Goal: Task Accomplishment & Management: Use online tool/utility

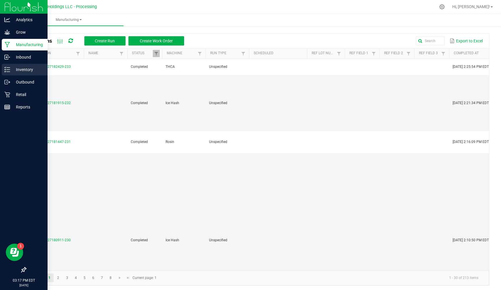
click at [32, 72] on p "Inventory" at bounding box center [27, 69] width 35 height 7
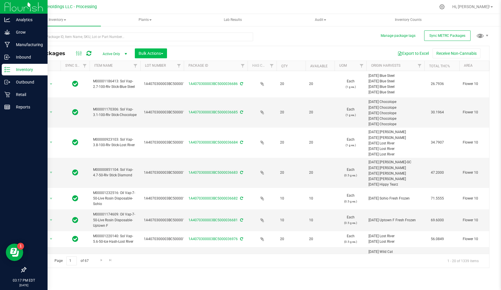
click at [157, 54] on span "Bulk Actions" at bounding box center [151, 53] width 25 height 5
click at [168, 70] on div "Add to manufacturing run" at bounding box center [164, 67] width 52 height 9
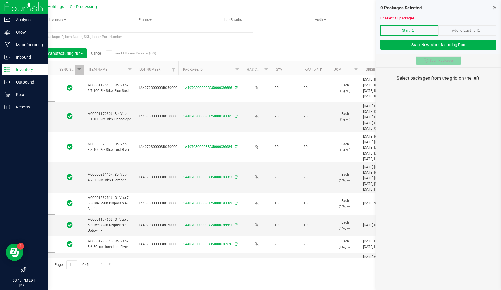
click at [437, 59] on span "Scan Packages" at bounding box center [442, 60] width 24 height 5
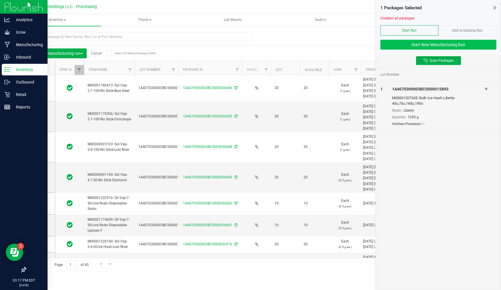
click at [434, 46] on button "Start New Manufacturing Run" at bounding box center [438, 45] width 116 height 10
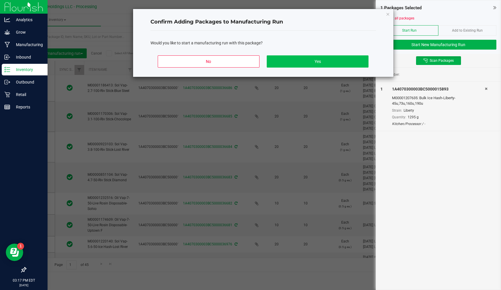
click at [331, 64] on button "Yes" at bounding box center [317, 61] width 101 height 12
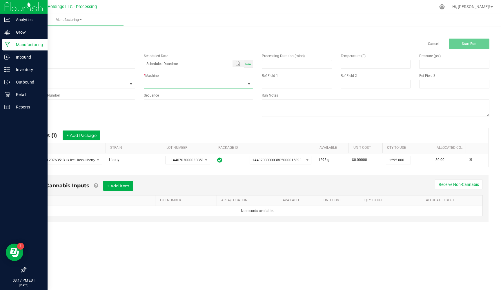
click at [193, 84] on span at bounding box center [195, 84] width 102 height 8
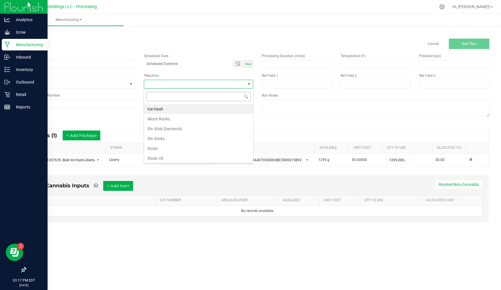
scroll to position [9, 109]
click at [152, 148] on li "Rosin" at bounding box center [198, 149] width 109 height 10
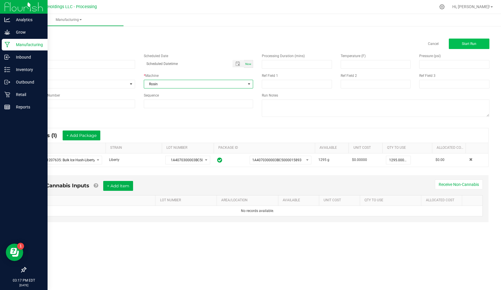
click at [474, 43] on span "Start Run" at bounding box center [469, 44] width 14 height 4
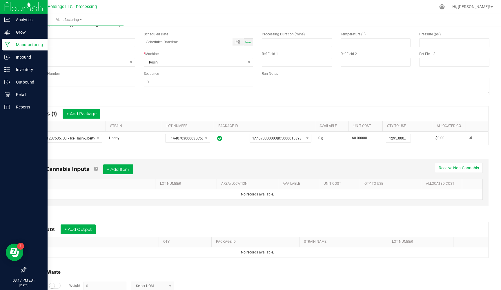
scroll to position [39, 0]
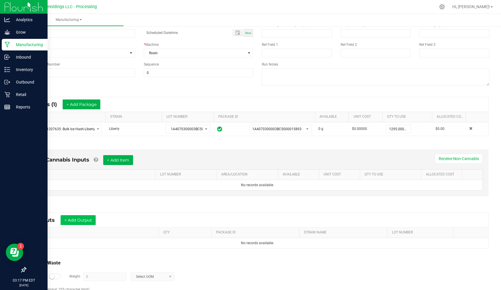
click at [88, 219] on button "+ Add Output" at bounding box center [78, 220] width 35 height 10
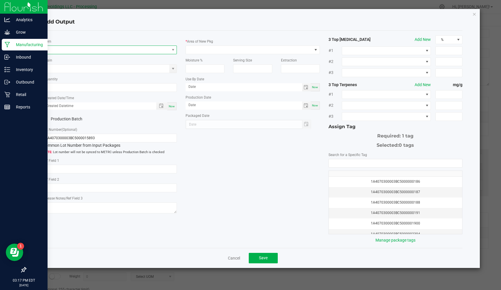
click at [69, 51] on span "NO DATA FOUND" at bounding box center [106, 50] width 126 height 8
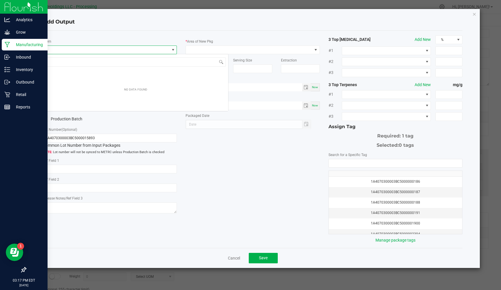
scroll to position [9, 134]
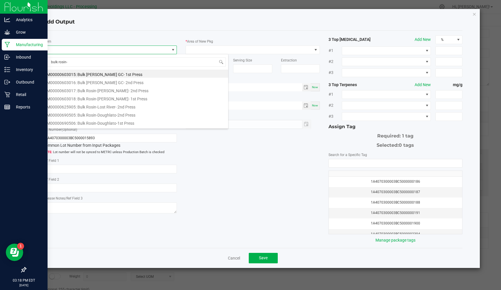
type input "bulk rosin-l"
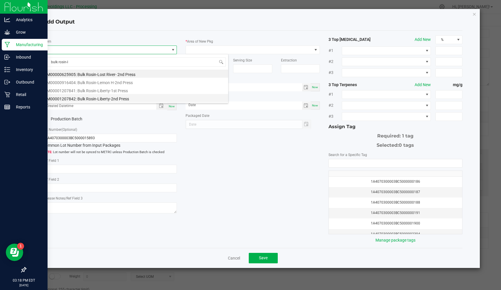
click at [104, 98] on li "M00001207842: Bulk Rosin-Liberty-2nd Press" at bounding box center [135, 98] width 185 height 8
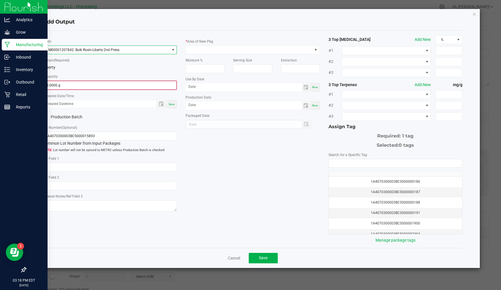
type input "0"
click at [86, 87] on input "0" at bounding box center [109, 85] width 133 height 8
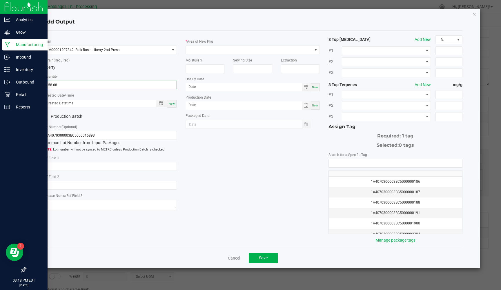
type input "158.6800 g"
click at [170, 105] on div "Now" at bounding box center [171, 104] width 9 height 8
type input "[DATE] 3:18 PM"
type input "[DATE]"
click at [48, 117] on span at bounding box center [45, 116] width 5 height 5
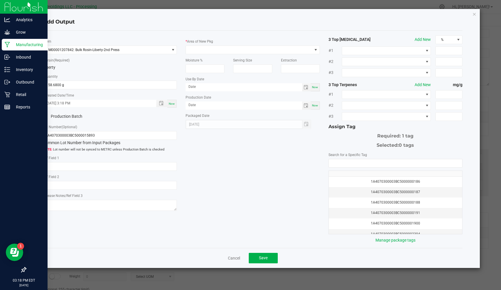
click at [0, 0] on input "Production Batch" at bounding box center [0, 0] width 0 height 0
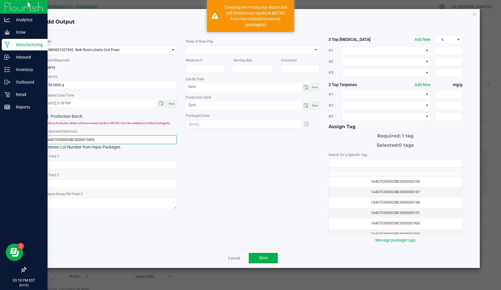
drag, startPoint x: 101, startPoint y: 140, endPoint x: 48, endPoint y: 137, distance: 53.5
click at [48, 137] on input "1A4070300003BC5000015893" at bounding box center [110, 139] width 134 height 9
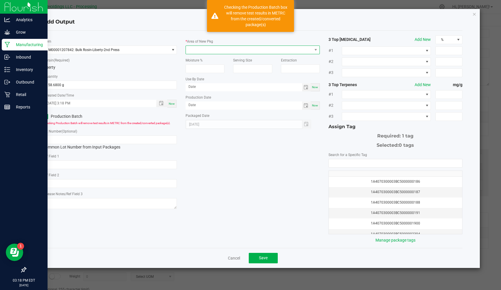
click at [206, 50] on span at bounding box center [249, 50] width 126 height 8
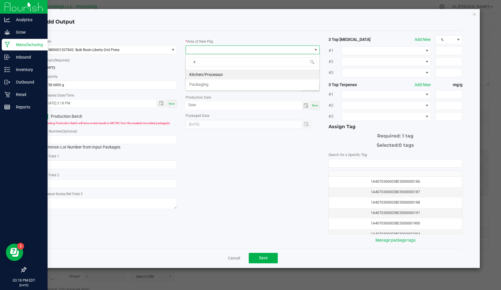
type input "ki"
click at [208, 75] on li "Kitchen/Processor" at bounding box center [252, 75] width 133 height 10
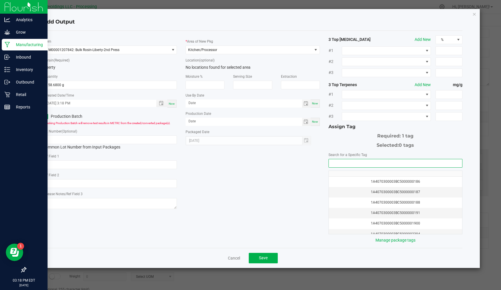
click at [342, 164] on input "NO DATA FOUND" at bounding box center [395, 163] width 133 height 8
click at [358, 174] on li "1A4070300003BC5000037012" at bounding box center [395, 173] width 133 height 10
type input "1A4070300003BC5000037012"
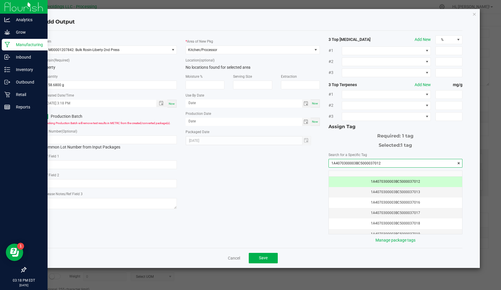
drag, startPoint x: 378, startPoint y: 163, endPoint x: 348, endPoint y: 163, distance: 29.9
click at [322, 163] on div "* Item M00001207842: Bulk Rosin-Liberty-2nd Press * Strain (Required) Liberty *…" at bounding box center [253, 139] width 428 height 208
paste input "1A4070300003BC5000037012"
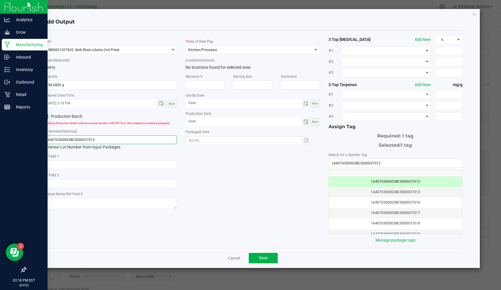
type input "1A4070300003BC5000037012"
click at [211, 167] on div "* Item M00001207842: Bulk Rosin-Liberty-2nd Press * Strain (Required) Liberty *…" at bounding box center [253, 139] width 428 height 208
click at [253, 259] on button "Save" at bounding box center [263, 258] width 29 height 10
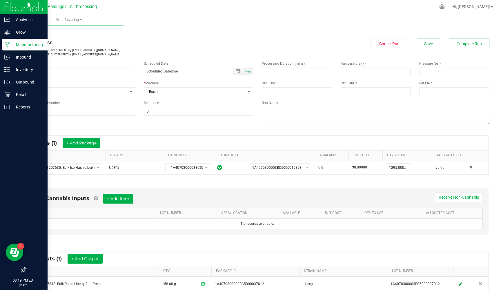
scroll to position [0, 0]
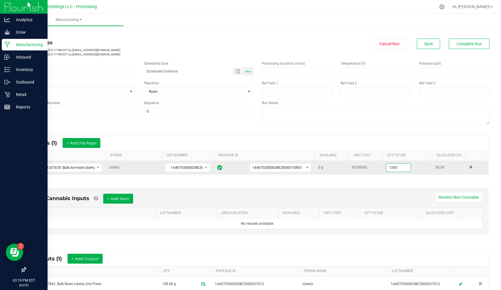
click at [401, 168] on input "1295" at bounding box center [398, 168] width 24 height 8
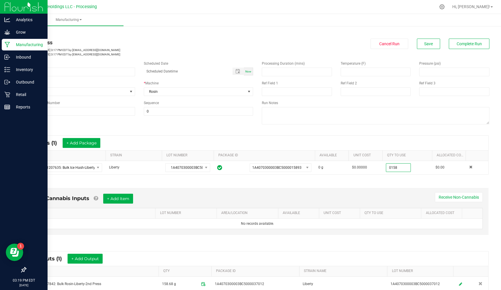
type input "158.0000 g"
click at [416, 175] on div "* Inputs (1) + Add Package ITEM STRAIN LOT NUMBER PACKAGE ID AVAILABLE Unit Cos…" at bounding box center [257, 155] width 473 height 50
click at [465, 44] on span "Complete Run" at bounding box center [469, 43] width 25 height 5
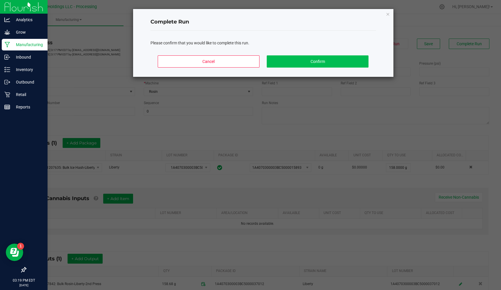
click at [345, 61] on button "Confirm" at bounding box center [317, 61] width 101 height 12
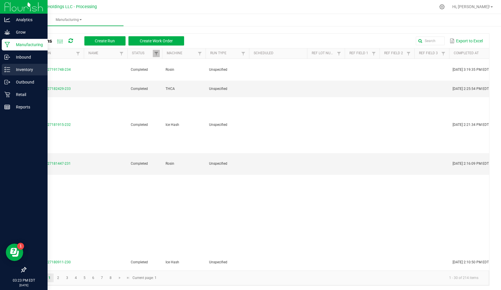
click at [25, 66] on div "Inventory" at bounding box center [25, 70] width 46 height 12
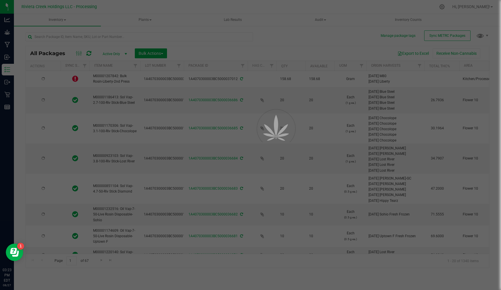
type input "[DATE]"
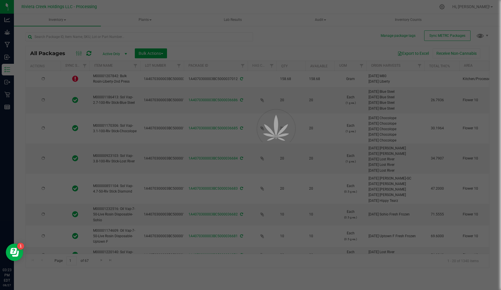
type input "[DATE]"
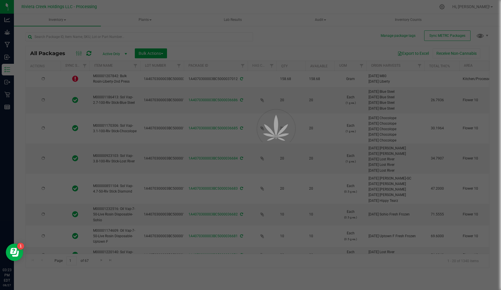
type input "[DATE]"
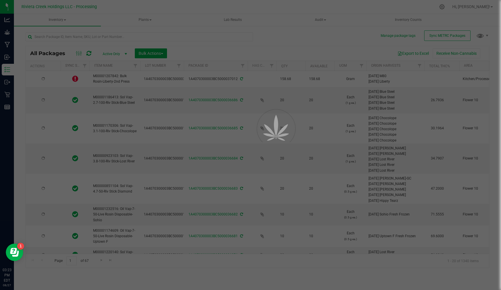
type input "[DATE]"
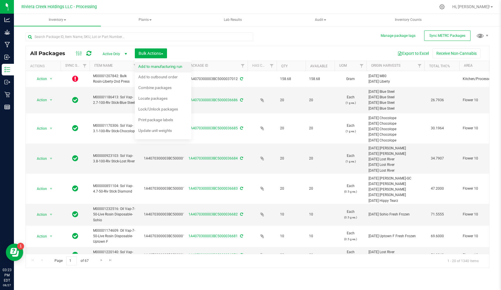
click at [155, 66] on span "Add to manufacturing run" at bounding box center [160, 66] width 44 height 5
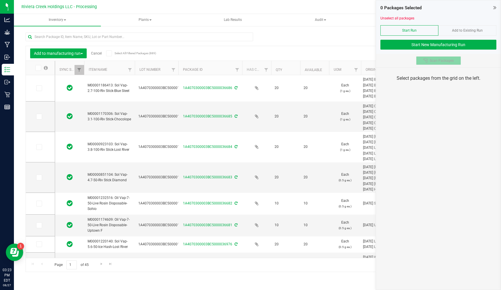
click at [436, 59] on span "Scan Packages" at bounding box center [442, 60] width 24 height 5
click at [434, 62] on span "Scan Packages" at bounding box center [442, 60] width 24 height 5
click at [439, 60] on span "Scan Packages" at bounding box center [442, 60] width 24 height 5
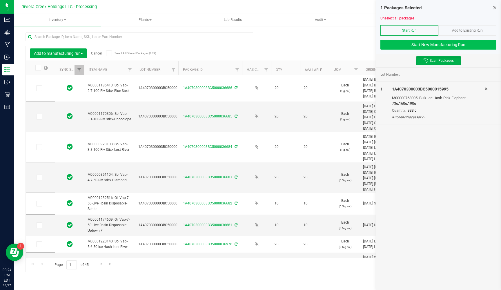
click at [425, 46] on button "Start New Manufacturing Run" at bounding box center [438, 45] width 116 height 10
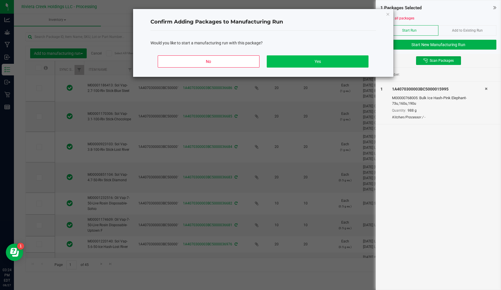
click at [331, 64] on button "Yes" at bounding box center [317, 61] width 101 height 12
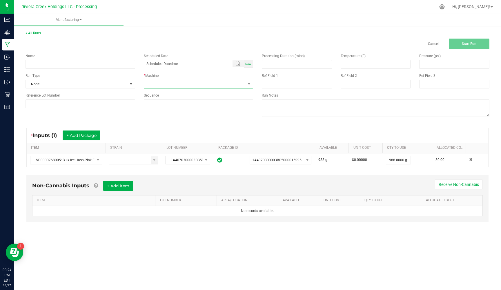
click at [175, 86] on span at bounding box center [195, 84] width 102 height 8
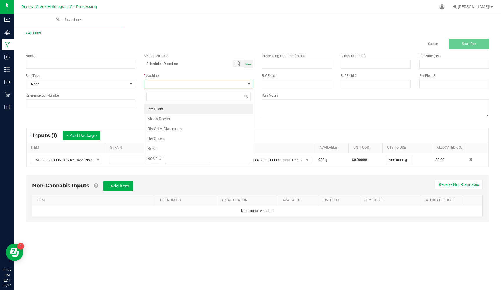
scroll to position [9, 109]
click at [164, 151] on li "Rosin" at bounding box center [198, 149] width 109 height 10
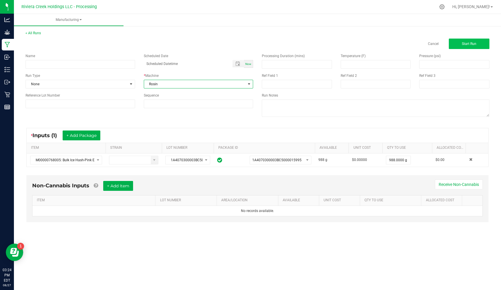
click at [458, 46] on button "Start Run" at bounding box center [469, 44] width 41 height 10
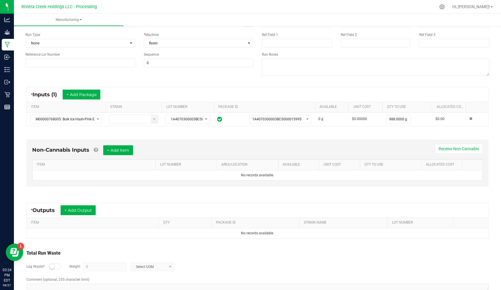
scroll to position [48, 0]
click at [82, 208] on button "+ Add Output" at bounding box center [78, 210] width 35 height 10
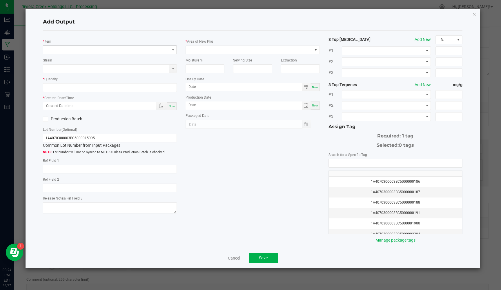
scroll to position [0, 0]
click at [94, 48] on span "NO DATA FOUND" at bounding box center [106, 50] width 126 height 8
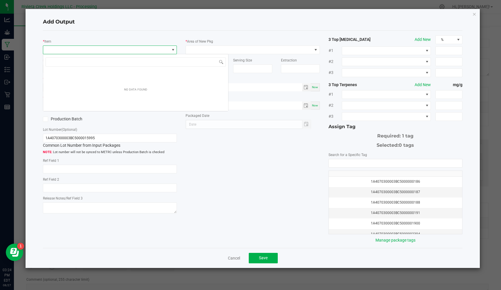
scroll to position [9, 134]
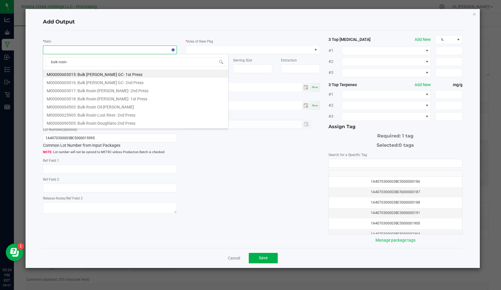
type input "bulk rosin-p"
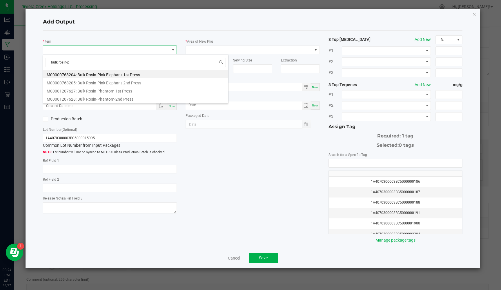
scroll to position [0, 0]
click at [120, 75] on li "M00000768204: Bulk Rosin-Pink Elephant-1st Press" at bounding box center [135, 74] width 185 height 8
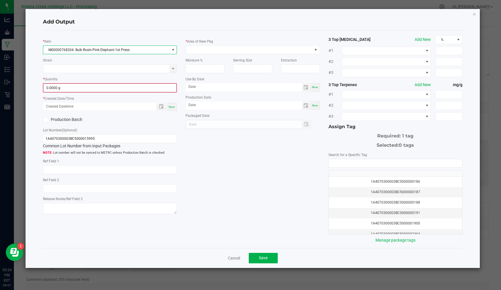
type input "0"
click at [97, 89] on input "0" at bounding box center [109, 88] width 133 height 8
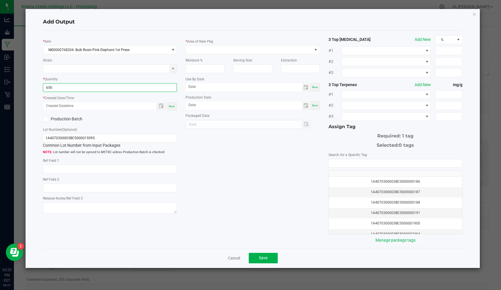
type input "656.0000 g"
drag, startPoint x: 173, startPoint y: 105, endPoint x: 155, endPoint y: 107, distance: 17.5
click at [173, 105] on span "Now" at bounding box center [172, 106] width 6 height 3
type input "[DATE] 3:25 PM"
type input "[DATE]"
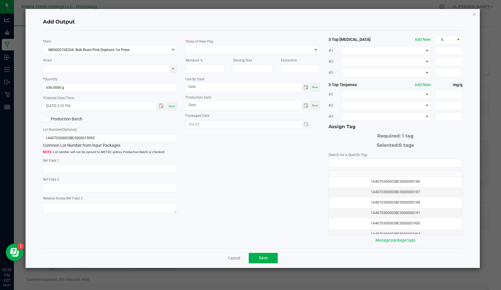
click at [44, 119] on icon at bounding box center [46, 119] width 4 height 0
click at [0, 0] on input "Production Batch" at bounding box center [0, 0] width 0 height 0
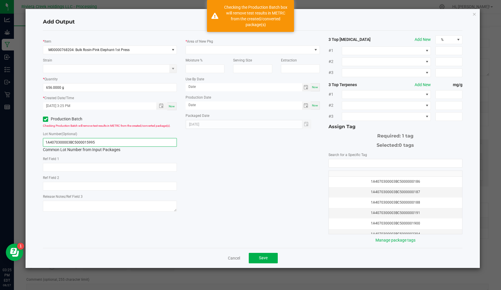
drag, startPoint x: 110, startPoint y: 144, endPoint x: 48, endPoint y: 136, distance: 62.6
click at [48, 136] on div "Lot Number (Optional) 1A4070300003BC5000015995 Common Lot Number from Input Pac…" at bounding box center [110, 142] width 134 height 22
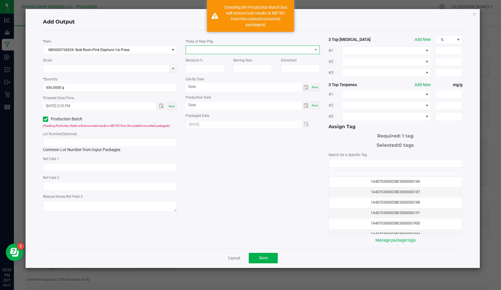
click at [204, 49] on span at bounding box center [249, 50] width 126 height 8
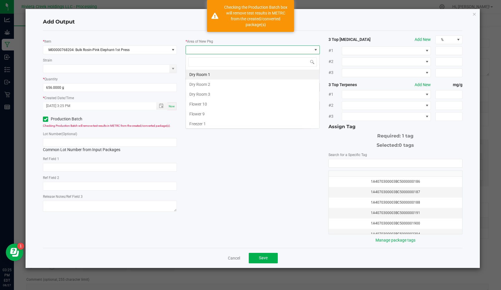
scroll to position [9, 134]
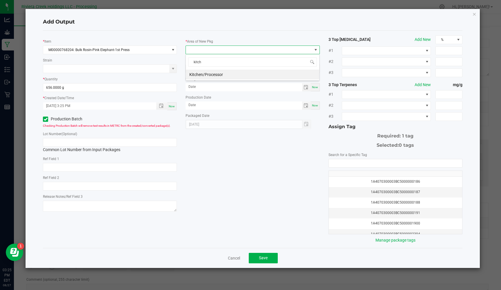
type input "kitche"
drag, startPoint x: 204, startPoint y: 49, endPoint x: 209, endPoint y: 72, distance: 24.3
click at [209, 72] on li "Kitchen/Processor" at bounding box center [252, 75] width 133 height 10
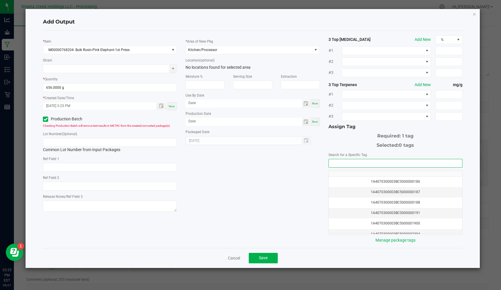
click at [341, 160] on input "NO DATA FOUND" at bounding box center [395, 163] width 133 height 8
type input "b"
click at [381, 174] on li "1A4070300003BC5000037013" at bounding box center [395, 173] width 133 height 10
type input "1A4070300003BC5000037013"
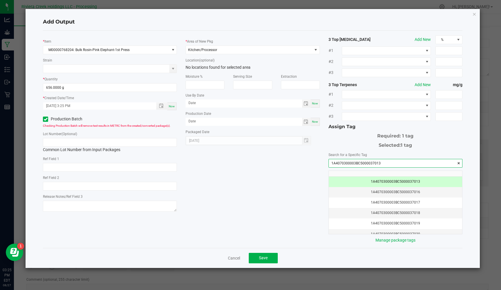
drag, startPoint x: 387, startPoint y: 162, endPoint x: 360, endPoint y: 164, distance: 26.7
click at [303, 156] on div "* Item M00000768204: Bulk Rosin-Pink Elephant-1st Press Strain * Quantity 656.0…" at bounding box center [253, 139] width 428 height 208
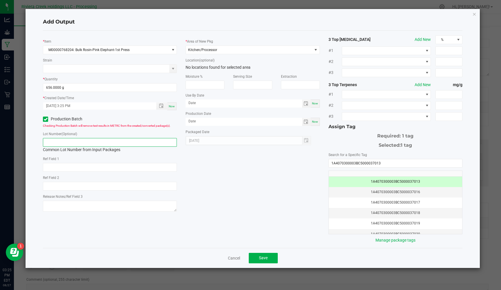
paste input "1A4070300003BC5000037013"
type input "1A4070300003BC5000037013"
click at [230, 161] on div "* Item M00000768204: Bulk Rosin-Pink Elephant-1st Press Strain * Quantity 656.0…" at bounding box center [253, 139] width 428 height 208
click at [261, 258] on span "Save" at bounding box center [263, 257] width 9 height 5
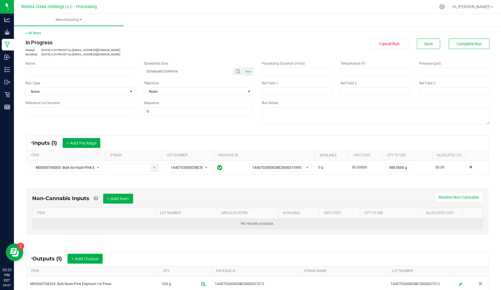
scroll to position [5, 0]
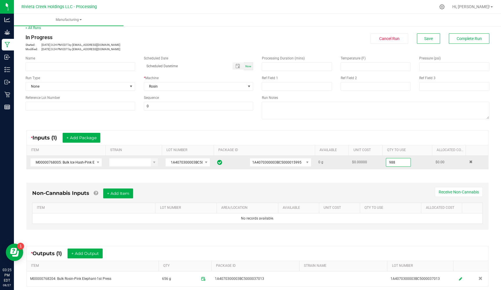
click at [406, 162] on input "988" at bounding box center [398, 162] width 24 height 8
type input "0"
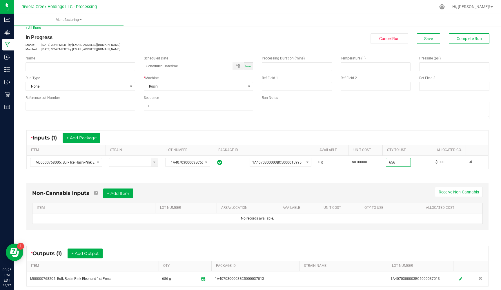
type input "656.0000 g"
click at [424, 177] on div "Non-Cannabis Inputs + Add Item Receive Non-Cannabis ITEM LOT NUMBER AREA/LOCATI…" at bounding box center [257, 208] width 473 height 66
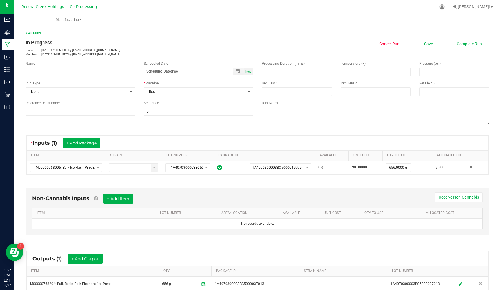
scroll to position [0, 0]
click at [476, 43] on span "Complete Run" at bounding box center [469, 43] width 25 height 5
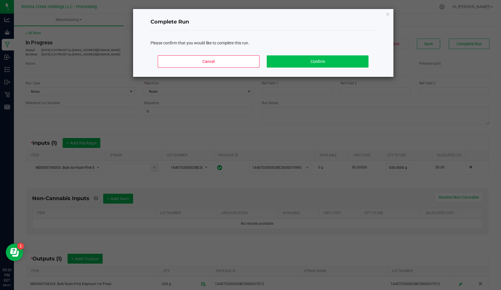
click at [293, 65] on button "Confirm" at bounding box center [317, 61] width 101 height 12
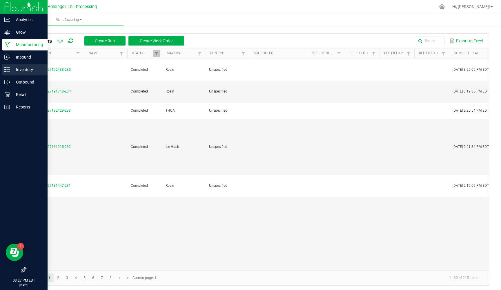
click at [11, 67] on p "Inventory" at bounding box center [27, 69] width 35 height 7
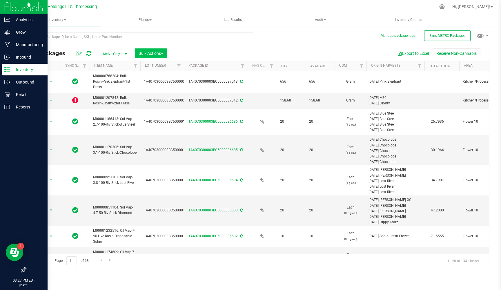
click at [157, 54] on span "Bulk Actions" at bounding box center [151, 53] width 25 height 5
click at [165, 68] on span "Add to manufacturing run" at bounding box center [160, 66] width 44 height 5
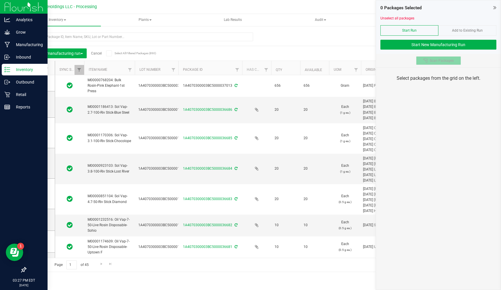
click at [434, 61] on span "Scan Packages" at bounding box center [442, 60] width 24 height 5
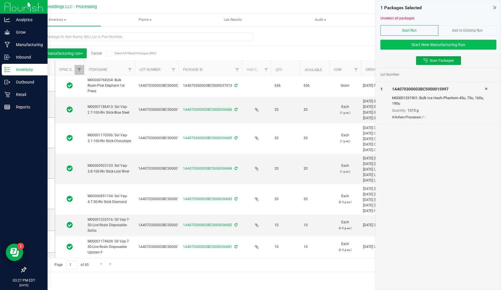
click at [433, 42] on button "Start New Manufacturing Run" at bounding box center [438, 45] width 116 height 10
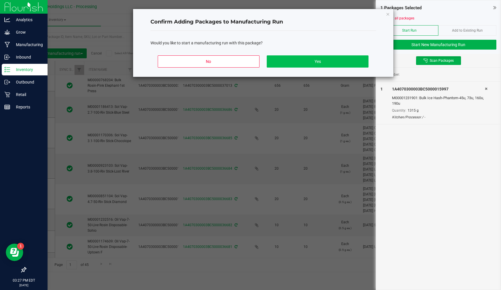
click at [324, 63] on button "Yes" at bounding box center [317, 61] width 101 height 12
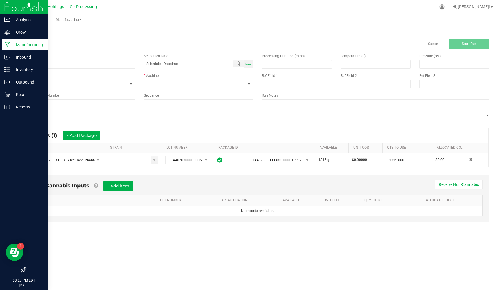
click at [211, 84] on span at bounding box center [195, 84] width 102 height 8
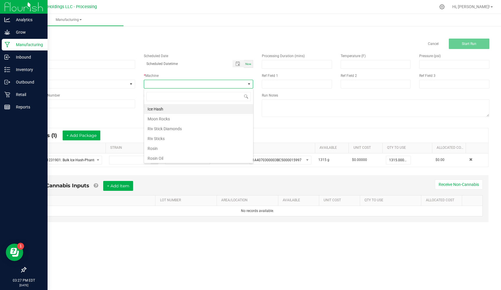
scroll to position [9, 109]
click at [163, 110] on li "Ice Hash" at bounding box center [198, 109] width 109 height 10
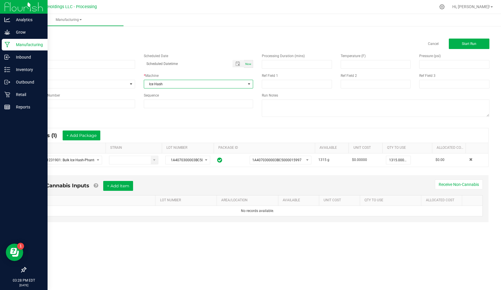
scroll to position [0, 0]
click at [457, 45] on button "Start Run" at bounding box center [469, 44] width 41 height 10
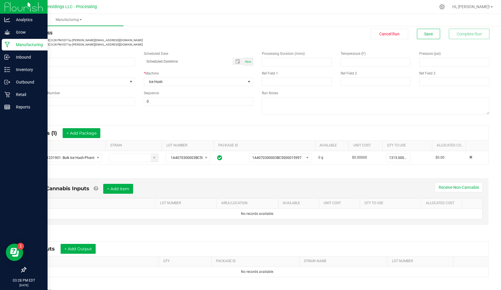
scroll to position [10, 0]
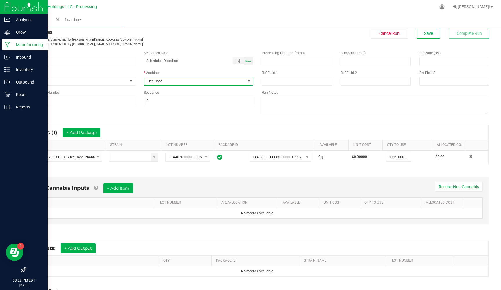
click at [209, 81] on span "Ice Hash" at bounding box center [195, 81] width 102 height 8
click at [174, 146] on li "Rosin" at bounding box center [198, 146] width 109 height 10
click at [193, 110] on div "Name Scheduled Date Now Run Type None * Machine Rosin Reference Lot Number Sequ…" at bounding box center [257, 83] width 473 height 74
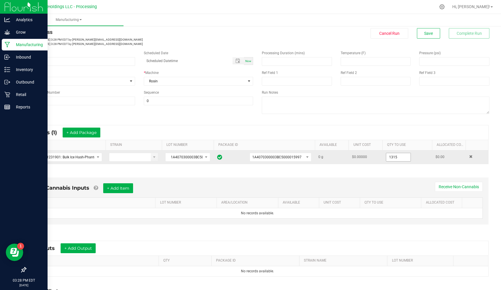
click at [407, 158] on input "1315" at bounding box center [398, 157] width 24 height 8
type input "0"
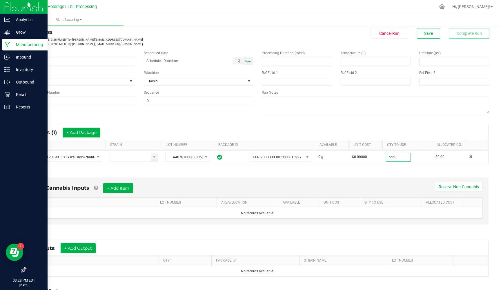
type input "555.0000 g"
click at [325, 181] on div "Non-Cannabis Inputs + Add Item Receive Non-Cannabis ITEM LOT NUMBER AREA/LOCATI…" at bounding box center [257, 200] width 462 height 47
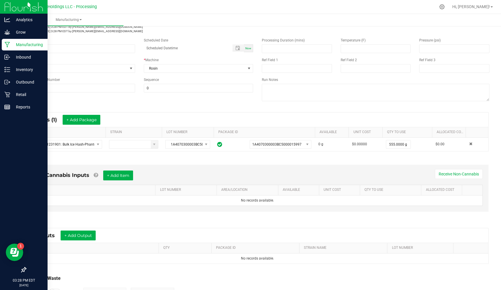
scroll to position [26, 0]
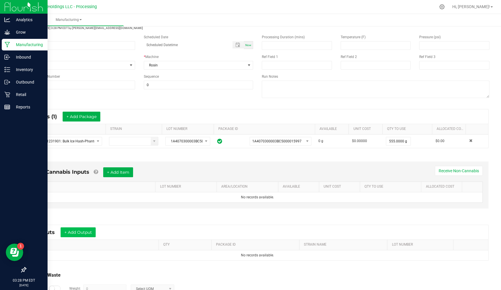
click at [88, 231] on button "+ Add Output" at bounding box center [78, 232] width 35 height 10
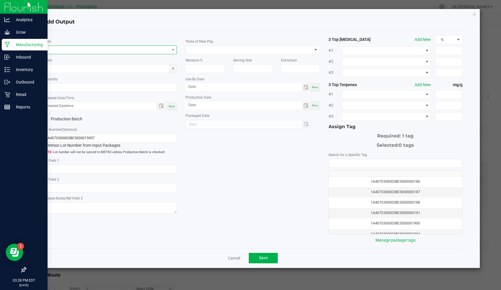
click at [88, 47] on span "NO DATA FOUND" at bounding box center [106, 50] width 126 height 8
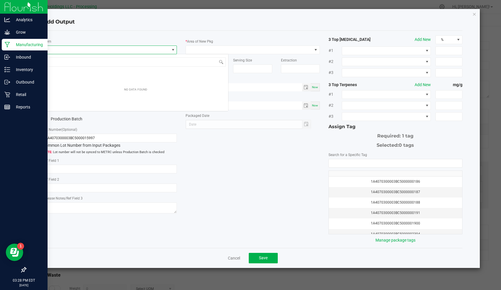
scroll to position [9, 134]
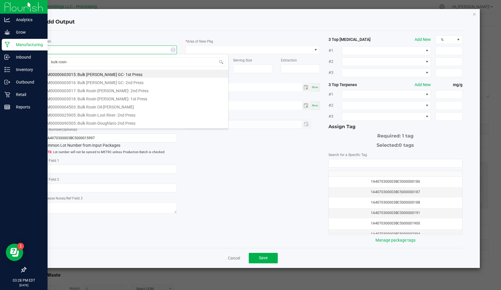
type input "bulk rosin-p"
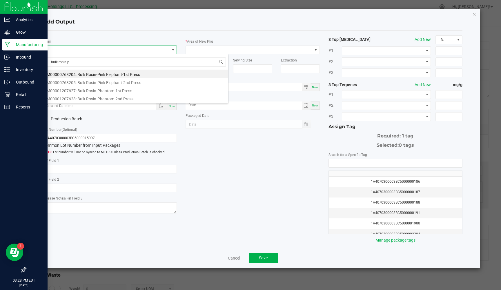
click at [115, 91] on li "M00001207627: Bulk Rosin-Phantom-1st Press" at bounding box center [135, 90] width 185 height 8
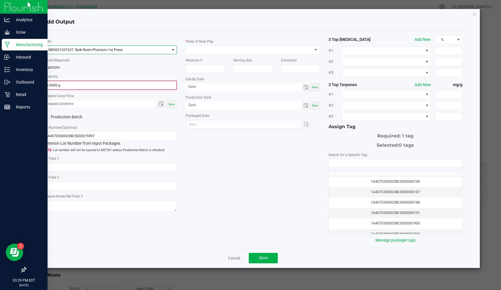
type input "0"
click at [67, 83] on input "0" at bounding box center [109, 85] width 133 height 8
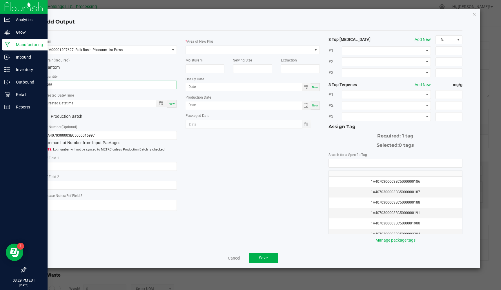
type input "555.0000 g"
click at [172, 102] on span "Now" at bounding box center [172, 103] width 6 height 3
type input "[DATE] 3:29 PM"
type input "[DATE]"
click at [45, 117] on icon at bounding box center [46, 117] width 4 height 0
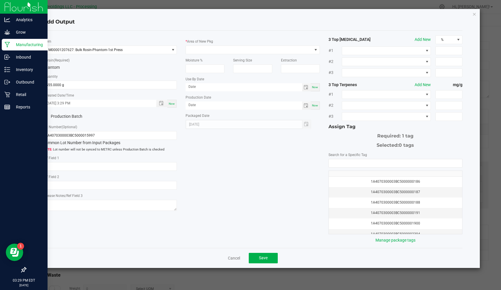
click at [0, 0] on input "Production Batch" at bounding box center [0, 0] width 0 height 0
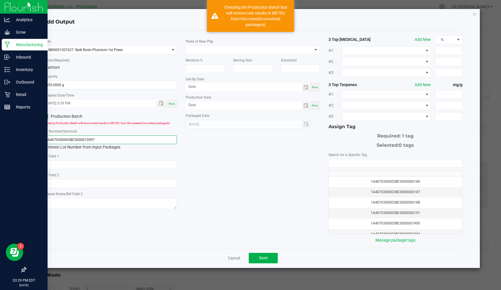
drag, startPoint x: 109, startPoint y: 139, endPoint x: 27, endPoint y: 135, distance: 81.6
click at [27, 135] on div "Add Output * Item M00001207627: Bulk Rosin-Phantom-1st Press * Strain (Required…" at bounding box center [253, 138] width 454 height 259
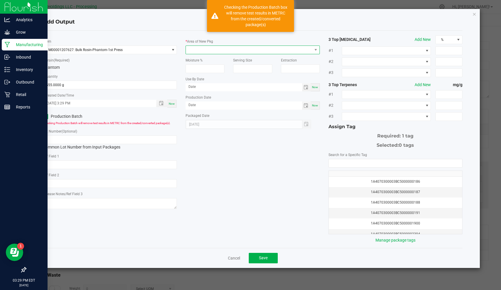
click at [200, 51] on span at bounding box center [249, 50] width 126 height 8
type input "ki"
click at [202, 77] on li "Kitchen/Processor" at bounding box center [252, 75] width 133 height 10
click at [342, 164] on input "NO DATA FOUND" at bounding box center [395, 163] width 133 height 8
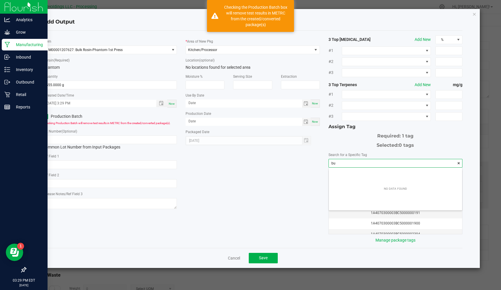
scroll to position [8, 133]
type input "b"
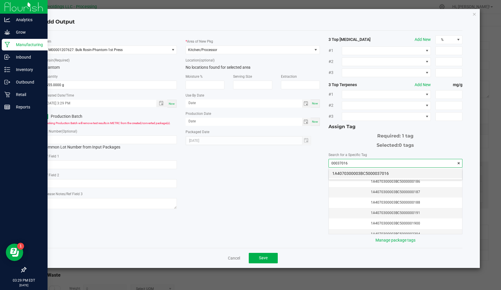
click at [358, 171] on li "1A4070300003BC5000037016" at bounding box center [395, 173] width 133 height 10
type input "1A4070300003BC5000037016"
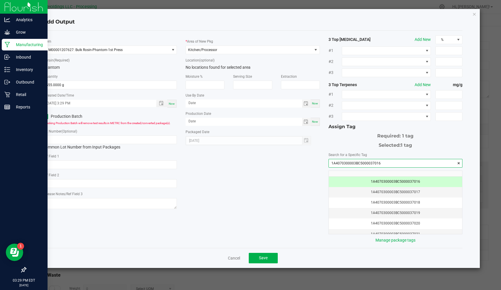
drag, startPoint x: 386, startPoint y: 163, endPoint x: 346, endPoint y: 164, distance: 40.3
click at [319, 163] on div "* Item M00001207627: Bulk Rosin-Phantom-1st Press * Strain (Required) Phantom *…" at bounding box center [253, 139] width 428 height 208
paste input "1A4070300003BC5000037016"
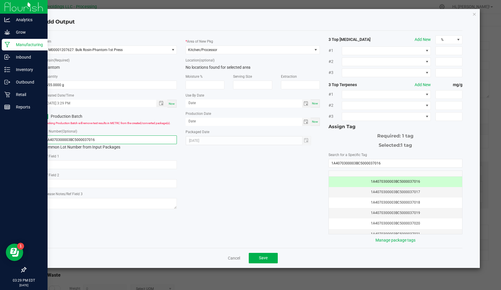
type input "1A4070300003BC5000037016"
drag, startPoint x: 313, startPoint y: 168, endPoint x: 307, endPoint y: 169, distance: 6.7
click at [313, 168] on div "* Item M00001207627: Bulk Rosin-Phantom-1st Press * Strain (Required) Phantom *…" at bounding box center [253, 139] width 428 height 208
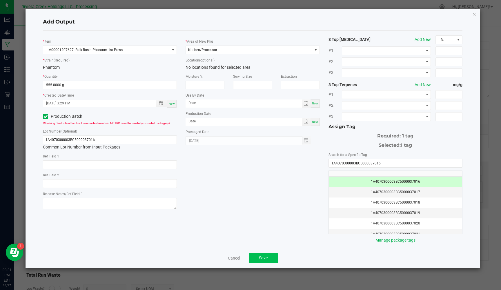
click at [256, 259] on button "Save" at bounding box center [263, 258] width 29 height 10
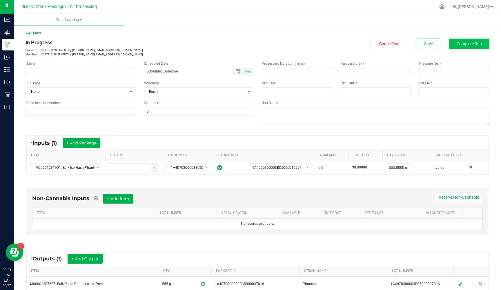
click at [455, 43] on button "Complete Run" at bounding box center [469, 44] width 41 height 10
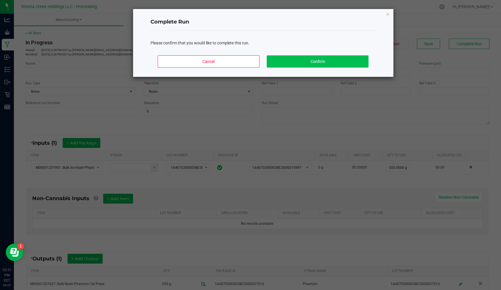
click at [304, 59] on button "Confirm" at bounding box center [317, 61] width 101 height 12
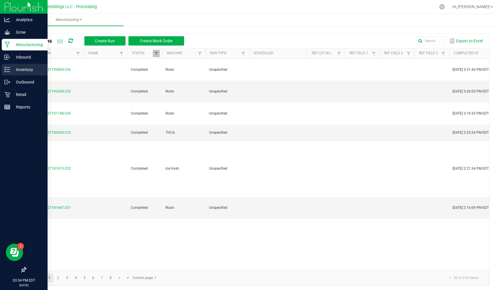
click at [24, 75] on div "Inventory" at bounding box center [25, 70] width 46 height 12
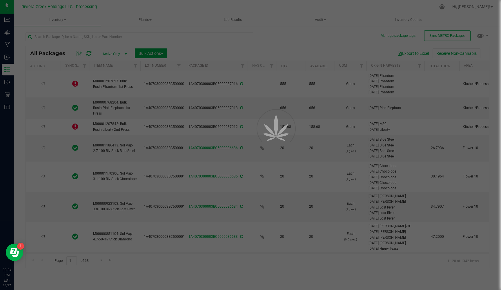
type input "[DATE]"
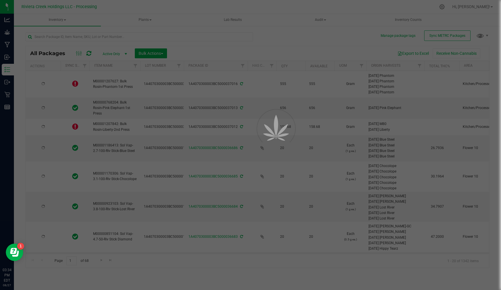
type input "[DATE]"
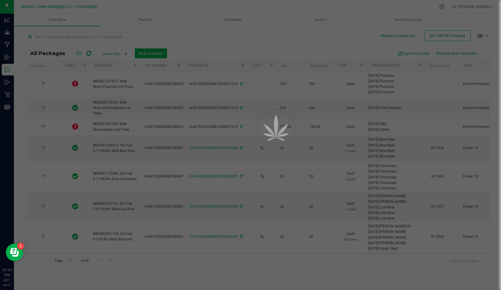
type input "[DATE]"
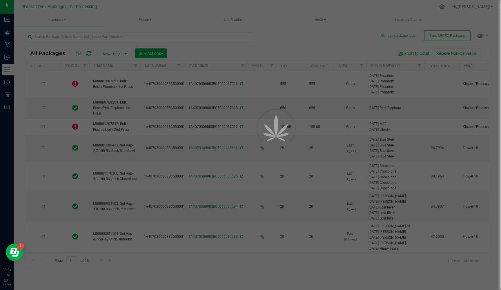
type input "[DATE]"
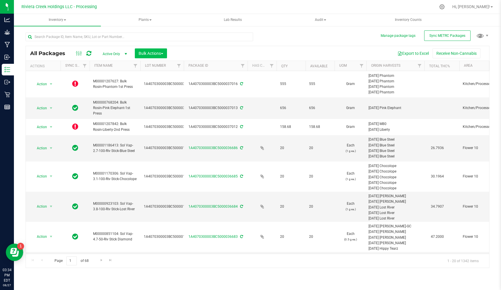
click at [163, 52] on span "Bulk Actions" at bounding box center [151, 53] width 25 height 5
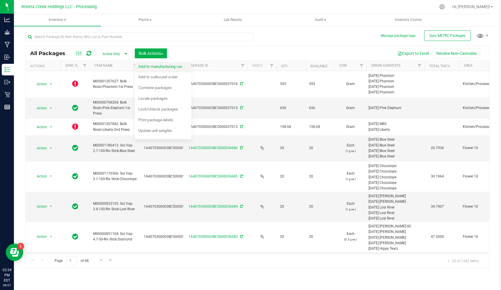
click at [166, 66] on span "Add to manufacturing run" at bounding box center [160, 66] width 44 height 5
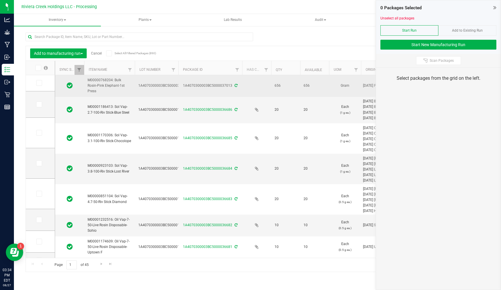
type input "[DATE]"
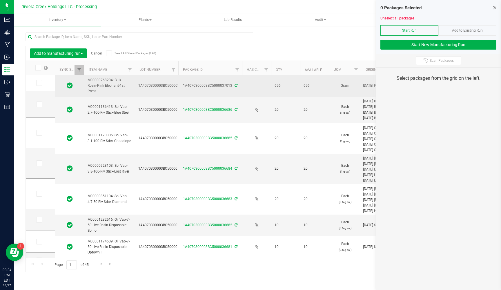
type input "[DATE]"
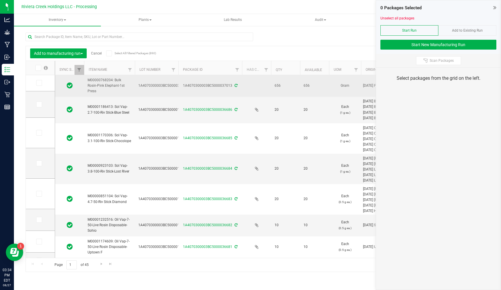
type input "[DATE]"
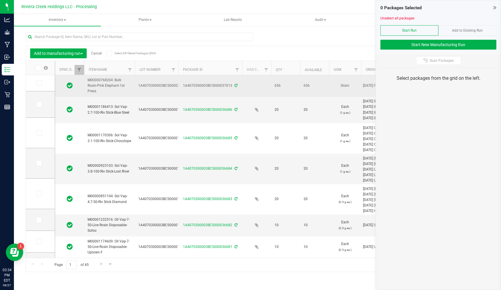
type input "[DATE]"
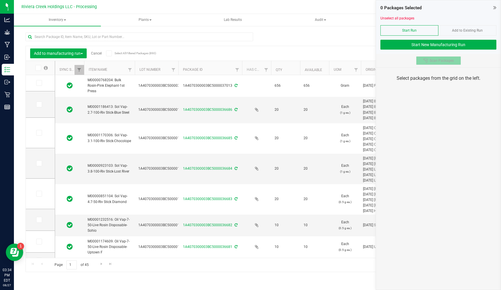
click at [432, 61] on span "Scan Packages" at bounding box center [442, 60] width 24 height 5
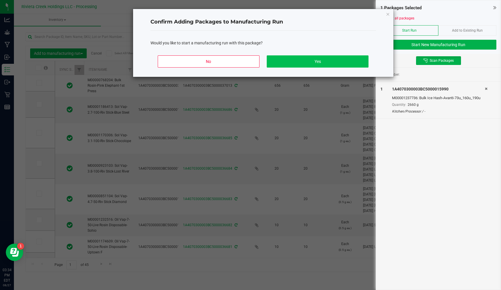
click at [325, 63] on button "Yes" at bounding box center [317, 61] width 101 height 12
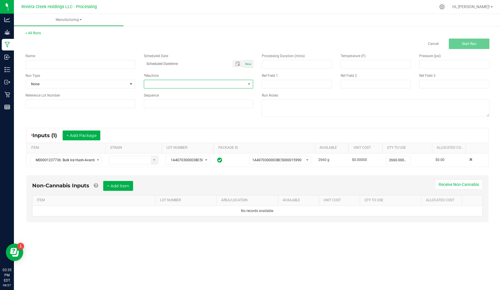
click at [208, 87] on span at bounding box center [195, 84] width 102 height 8
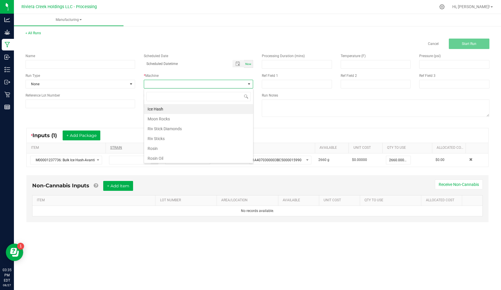
click at [153, 147] on li "Rosin" at bounding box center [198, 149] width 109 height 10
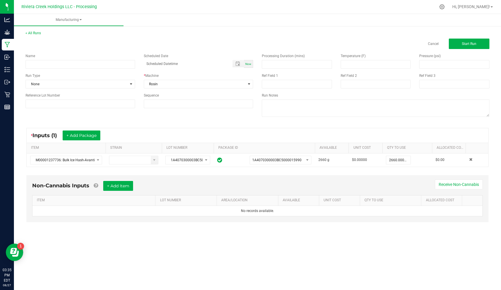
click at [290, 124] on div "* Inputs (1) + Add Package ITEM STRAIN LOT NUMBER PACKAGE ID AVAILABLE Unit Cos…" at bounding box center [257, 148] width 473 height 50
click at [473, 44] on span "Start Run" at bounding box center [469, 44] width 14 height 4
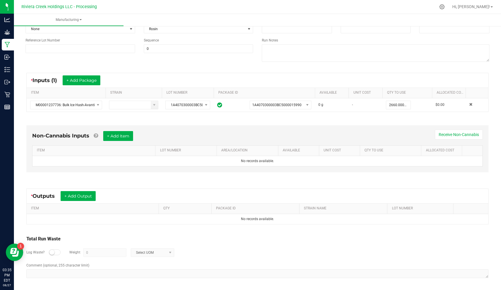
scroll to position [62, 0]
click at [81, 196] on button "+ Add Output" at bounding box center [78, 196] width 35 height 10
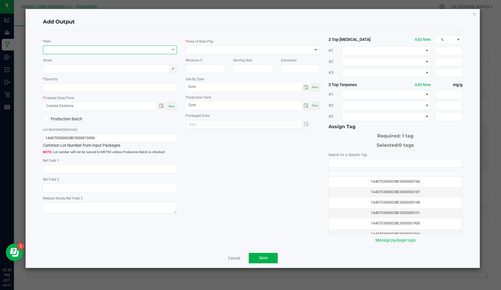
click at [100, 47] on span "NO DATA FOUND" at bounding box center [106, 50] width 126 height 8
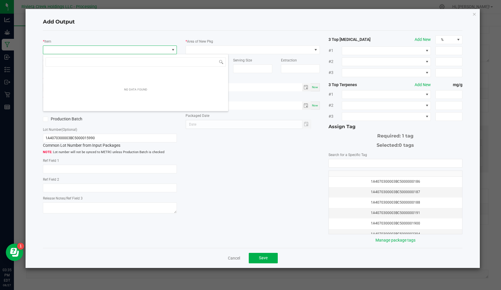
scroll to position [9, 134]
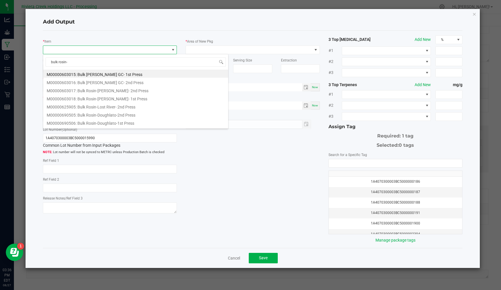
type input "bulk rosin-d"
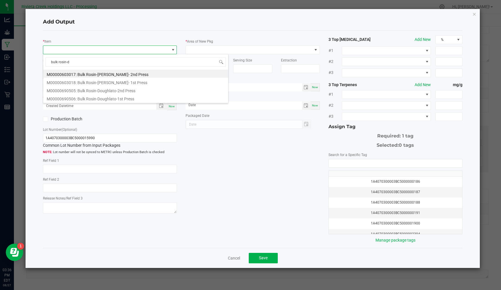
click at [115, 80] on li "M00000603018: Bulk Rosin-[PERSON_NAME]- 1st Press" at bounding box center [135, 82] width 185 height 8
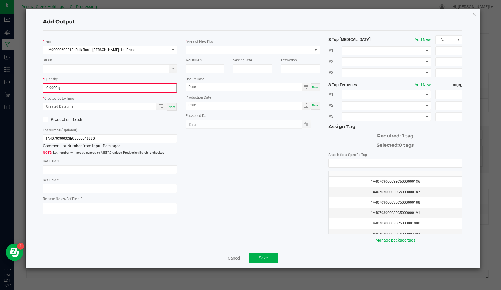
type input "0"
click at [84, 85] on input "0" at bounding box center [109, 88] width 133 height 8
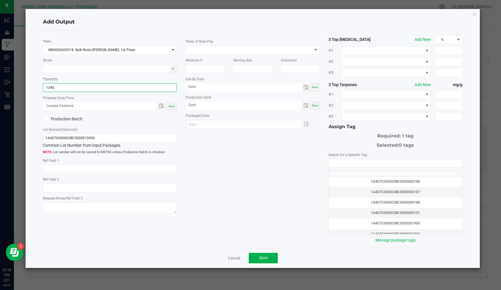
type input "1340.0000 g"
click at [171, 106] on span "Now" at bounding box center [172, 106] width 6 height 3
type input "08/27/2025 3:36 PM"
type input "[DATE]"
click at [47, 119] on icon at bounding box center [46, 119] width 4 height 0
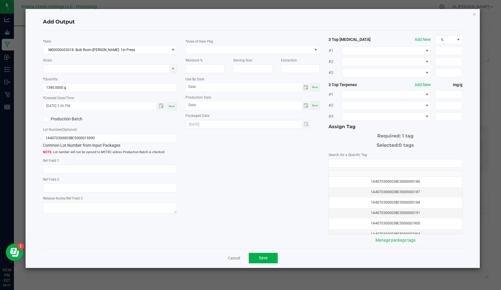
click at [0, 0] on input "Production Batch" at bounding box center [0, 0] width 0 height 0
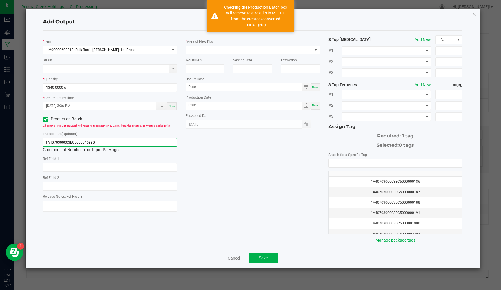
drag, startPoint x: 106, startPoint y: 142, endPoint x: 19, endPoint y: 137, distance: 87.4
click at [19, 137] on ngb-modal-window "Add Output * Item M00000603018: Bulk Rosin-Donny Burger- 1st Press Strain * Qua…" at bounding box center [252, 145] width 505 height 290
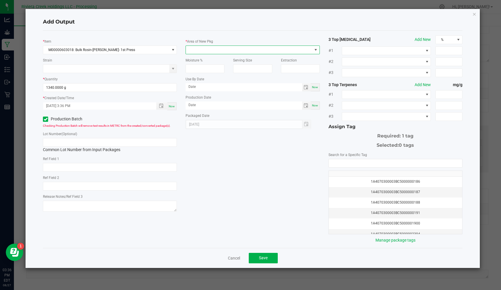
click at [206, 50] on span at bounding box center [249, 50] width 126 height 8
type input "kitch"
click at [200, 75] on li "Kitchen/Processor" at bounding box center [252, 75] width 133 height 10
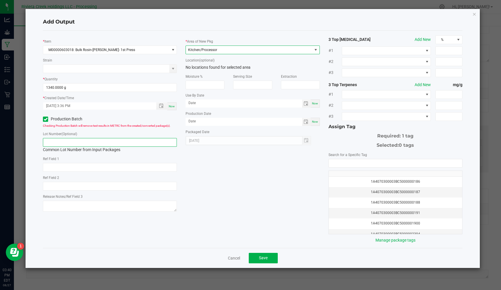
click at [58, 143] on input "text" at bounding box center [110, 142] width 134 height 9
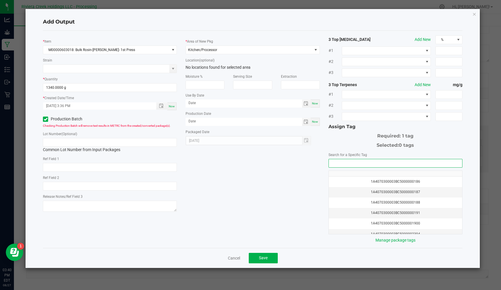
click at [354, 166] on input "NO DATA FOUND" at bounding box center [395, 163] width 133 height 8
click at [354, 172] on li "1A4070300003BC5000037017" at bounding box center [395, 173] width 133 height 10
type input "1A4070300003BC5000037017"
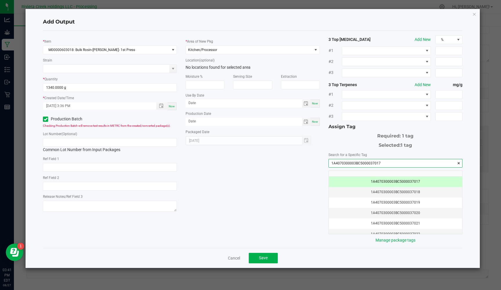
drag, startPoint x: 387, startPoint y: 162, endPoint x: 322, endPoint y: 163, distance: 65.5
click at [322, 163] on div "* Item M00000603018: Bulk Rosin-Donny Burger- 1st Press Strain * Quantity 1340.…" at bounding box center [253, 139] width 428 height 208
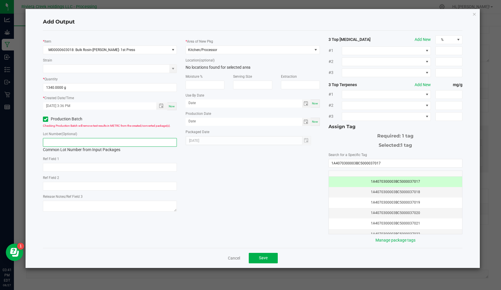
paste input "1A4070300003BC5000037017"
type input "1A4070300003BC5000037017"
click at [251, 182] on div "* Item M00000603018: Bulk Rosin-Donny Burger- 1st Press Strain * Quantity 1340.…" at bounding box center [253, 139] width 428 height 208
click at [265, 258] on span "Save" at bounding box center [263, 257] width 9 height 5
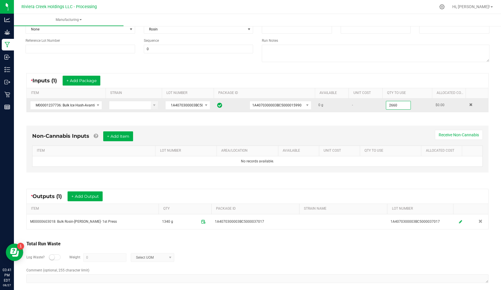
drag, startPoint x: 395, startPoint y: 105, endPoint x: 359, endPoint y: 104, distance: 36.6
click at [359, 104] on tr "M00001237736: Bulk Ice Hash-Avanti-73u_160u_190u 1A4070300003BC5000015990 1A407…" at bounding box center [258, 105] width 462 height 13
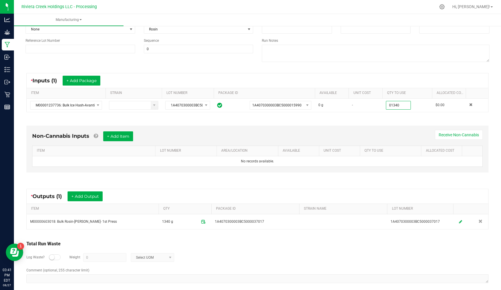
type input "1340.0000 g"
click at [396, 120] on div "Non-Cannabis Inputs + Add Item Receive Non-Cannabis ITEM LOT NUMBER AREA/LOCATI…" at bounding box center [257, 150] width 473 height 66
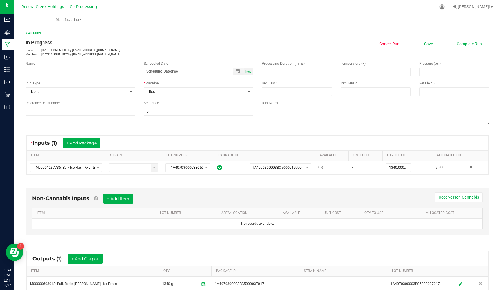
scroll to position [0, 0]
click at [476, 48] on button "Complete Run" at bounding box center [469, 44] width 41 height 10
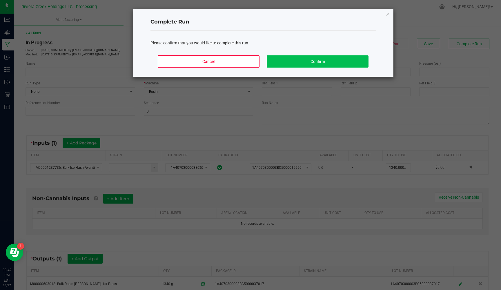
click at [306, 60] on button "Confirm" at bounding box center [317, 61] width 101 height 12
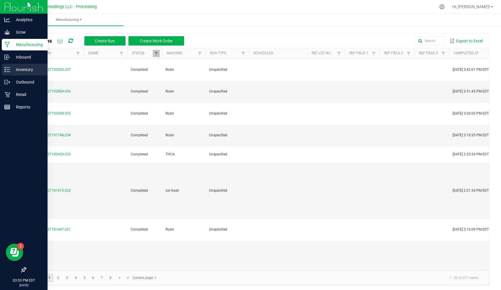
click at [26, 72] on p "Inventory" at bounding box center [27, 69] width 35 height 7
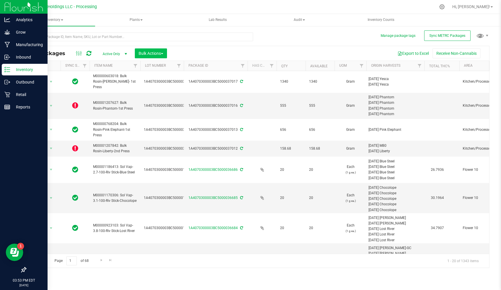
click at [162, 55] on span "Bulk Actions" at bounding box center [151, 53] width 25 height 5
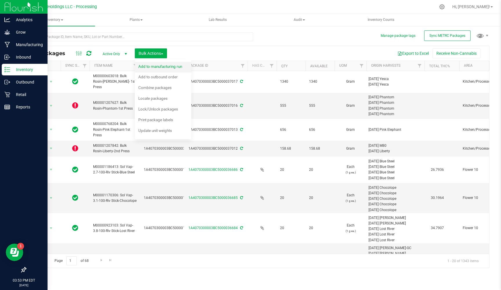
click at [167, 65] on span "Add to manufacturing run" at bounding box center [160, 66] width 44 height 5
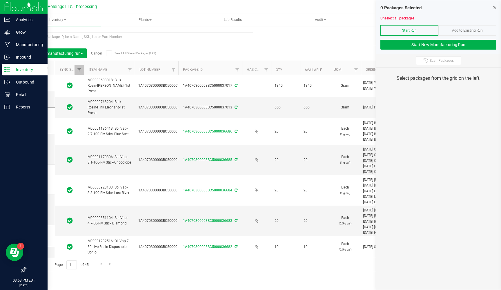
type input "[DATE]"
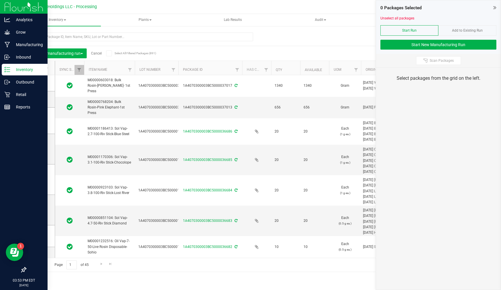
type input "[DATE]"
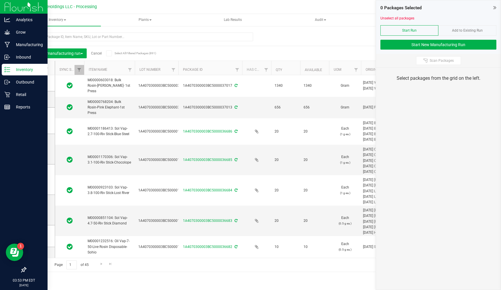
type input "[DATE]"
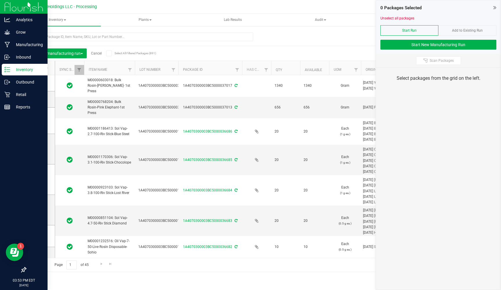
type input "[DATE]"
click at [456, 59] on button "Scan Packages" at bounding box center [438, 60] width 45 height 9
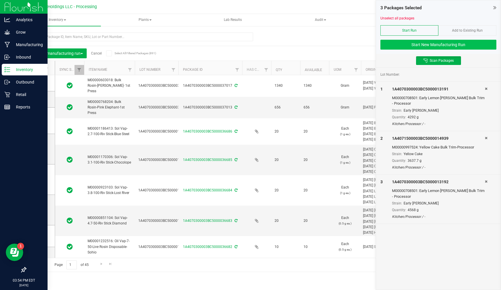
click at [428, 45] on button "Start New Manufacturing Run" at bounding box center [438, 45] width 116 height 10
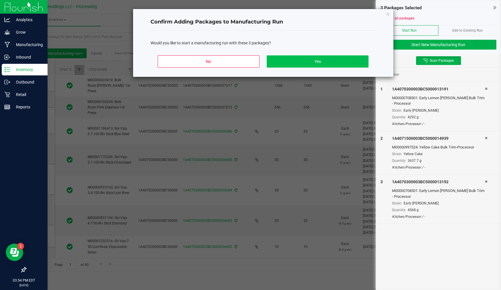
click at [326, 62] on button "Yes" at bounding box center [317, 61] width 101 height 12
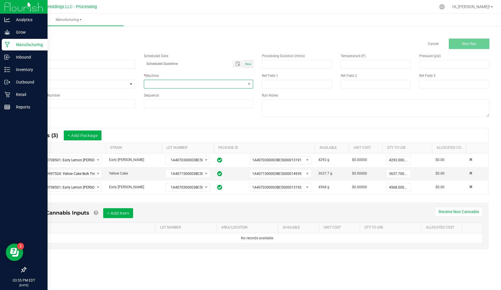
click at [198, 85] on span at bounding box center [195, 84] width 102 height 8
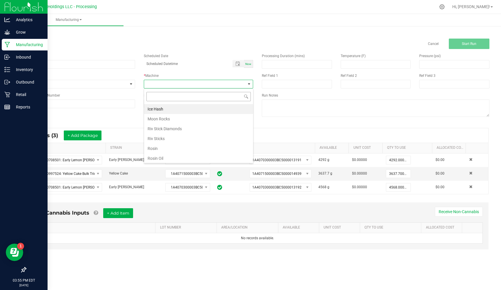
scroll to position [9, 109]
click at [168, 108] on li "Ice Hash" at bounding box center [198, 109] width 109 height 10
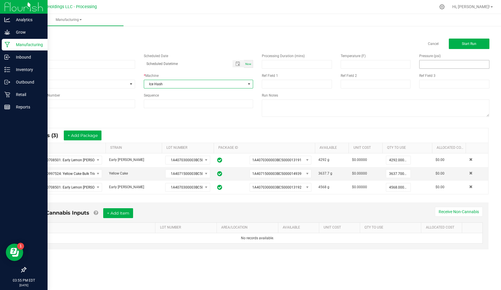
scroll to position [0, 0]
click at [460, 46] on button "Start Run" at bounding box center [469, 44] width 41 height 10
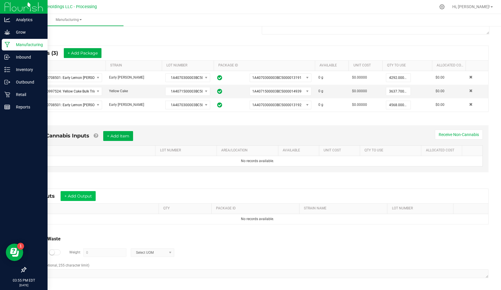
scroll to position [90, 0]
click at [72, 193] on button "+ Add Output" at bounding box center [78, 196] width 35 height 10
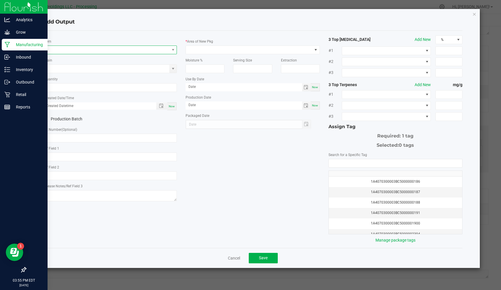
click at [63, 50] on span "NO DATA FOUND" at bounding box center [106, 50] width 126 height 8
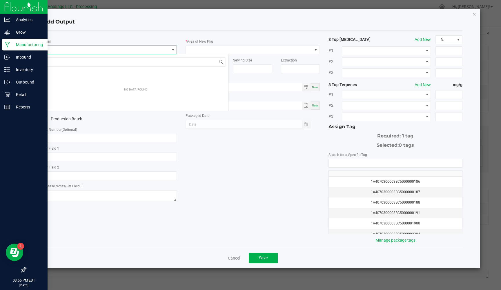
scroll to position [9, 134]
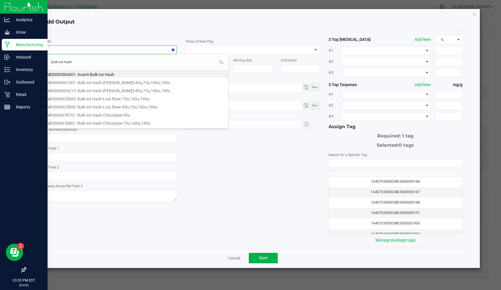
type input "bulk ice hash-e"
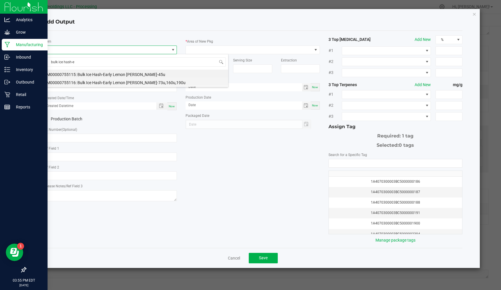
click at [117, 82] on li "M00000755116: Bulk Ice Hash-Early Lemon Berry-73u,160u,190u" at bounding box center [135, 82] width 185 height 8
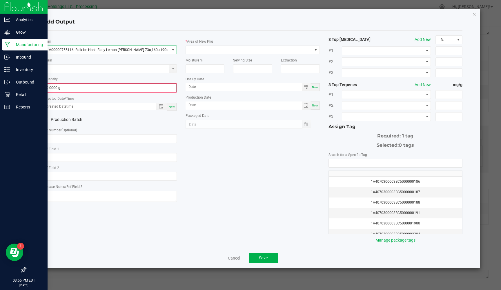
type input "0"
click at [92, 89] on input "0" at bounding box center [109, 88] width 133 height 8
type input "1847.0000 g"
click at [172, 106] on span "Now" at bounding box center [172, 106] width 6 height 3
type input "08/27/2025 3:55 PM"
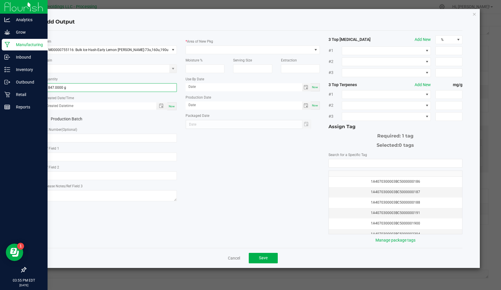
type input "[DATE]"
click at [47, 119] on icon at bounding box center [46, 119] width 4 height 0
click at [0, 0] on input "Production Batch" at bounding box center [0, 0] width 0 height 0
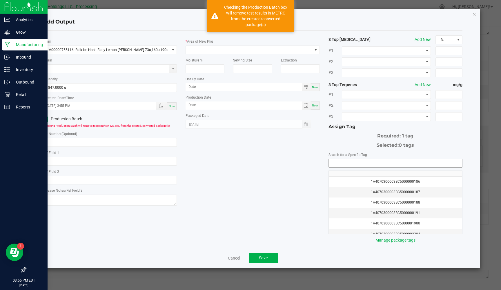
click at [360, 162] on input "NO DATA FOUND" at bounding box center [395, 163] width 133 height 8
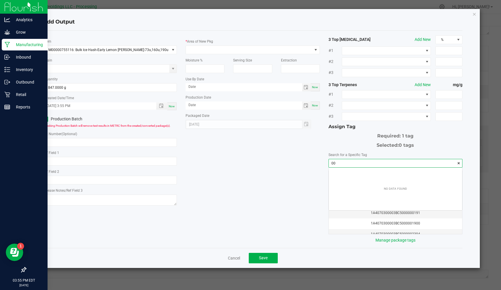
scroll to position [8, 133]
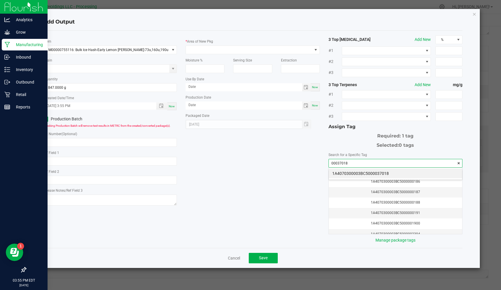
click at [370, 175] on li "1A4070300003BC5000037018" at bounding box center [395, 173] width 133 height 10
type input "1A4070300003BC5000037018"
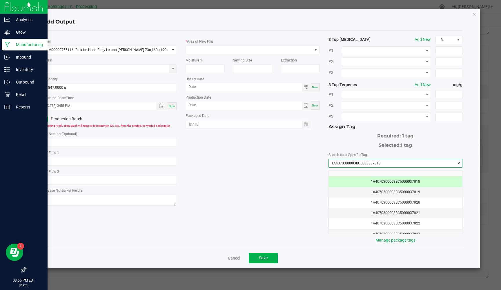
drag, startPoint x: 389, startPoint y: 163, endPoint x: 307, endPoint y: 160, distance: 82.7
click at [307, 160] on div "* Item M00000755116: Bulk Ice Hash-Early Lemon Berry-73u,160u,190u Strain * Qua…" at bounding box center [253, 139] width 428 height 208
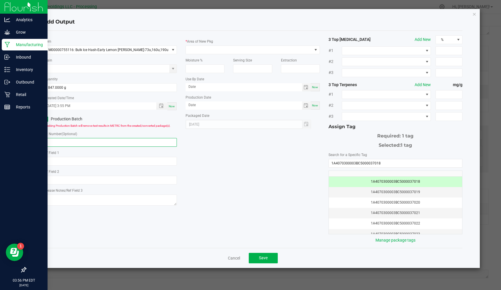
paste input "1A4070300003BC5000037018"
type input "1A4070300003BC5000037018"
click at [224, 140] on div "* Item M00000755116: Bulk Ice Hash-Early Lemon Berry-73u,160u,190u Strain * Qua…" at bounding box center [253, 139] width 428 height 208
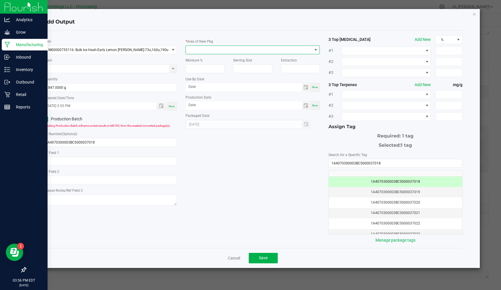
click at [203, 46] on span at bounding box center [249, 50] width 126 height 8
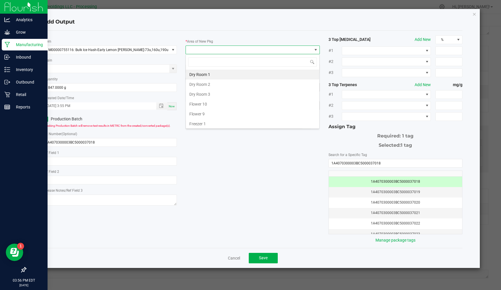
scroll to position [9, 134]
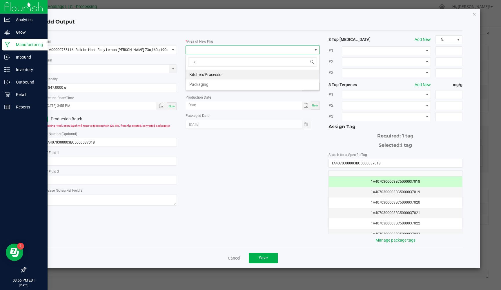
type input "ki"
click at [204, 72] on li "Kitchen/Processor" at bounding box center [252, 75] width 133 height 10
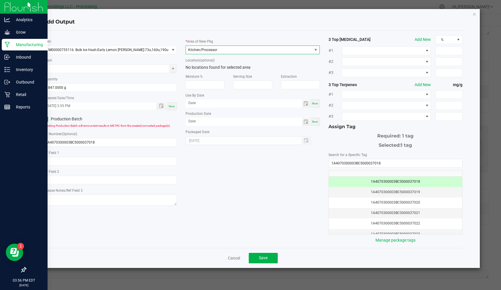
click at [255, 167] on div "* Item M00000755116: Bulk Ice Hash-Early Lemon Berry-73u,160u,190u Strain * Qua…" at bounding box center [253, 139] width 428 height 208
click at [261, 258] on span "Save" at bounding box center [263, 257] width 9 height 5
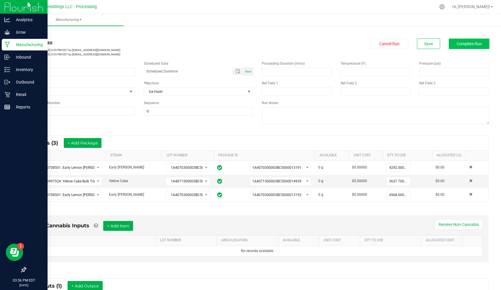
click at [461, 42] on span "Complete Run" at bounding box center [469, 43] width 25 height 5
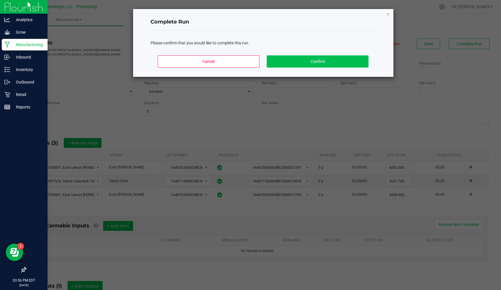
click at [315, 62] on button "Confirm" at bounding box center [317, 61] width 101 height 12
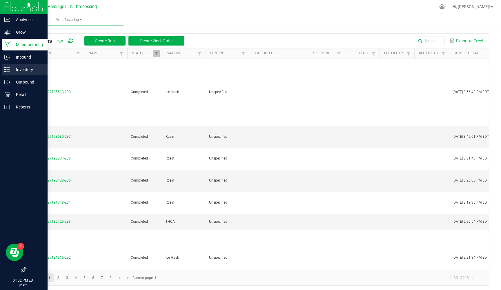
click at [32, 70] on p "Inventory" at bounding box center [27, 69] width 35 height 7
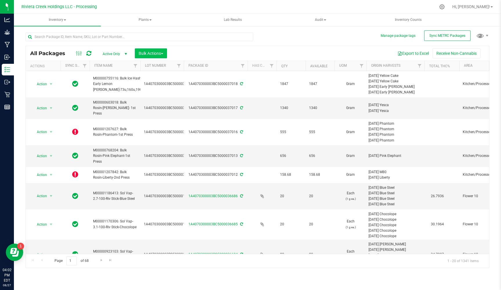
click at [166, 52] on button "Bulk Actions" at bounding box center [151, 53] width 32 height 10
click at [166, 66] on span "Add to manufacturing run" at bounding box center [160, 66] width 44 height 5
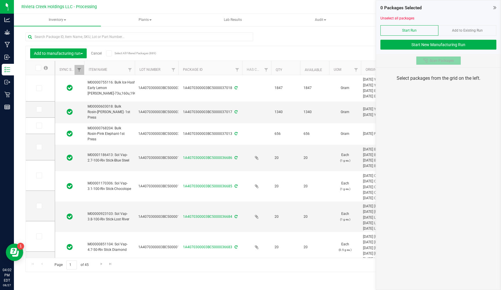
click at [435, 61] on span "Scan Packages" at bounding box center [442, 60] width 24 height 5
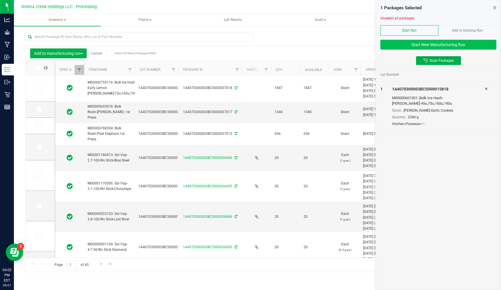
click at [439, 42] on button "Start New Manufacturing Run" at bounding box center [438, 45] width 116 height 10
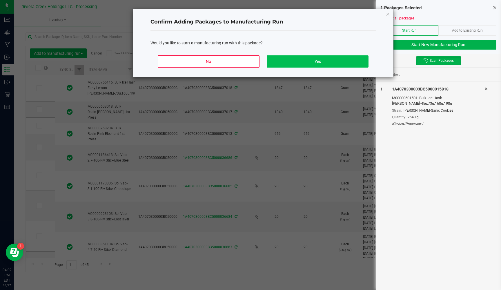
click at [330, 63] on button "Yes" at bounding box center [317, 61] width 101 height 12
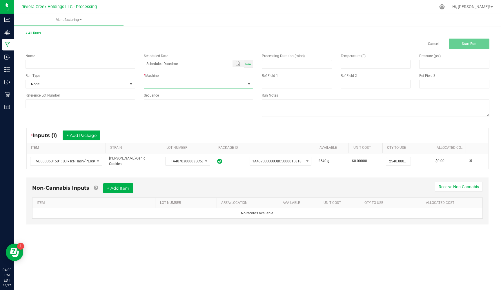
click at [173, 84] on span at bounding box center [195, 84] width 102 height 8
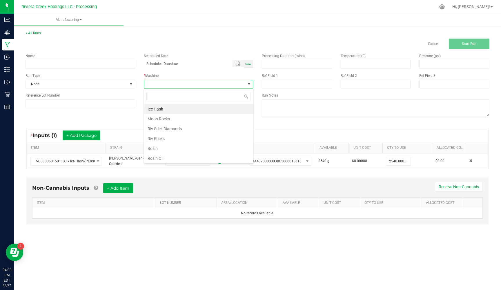
scroll to position [9, 109]
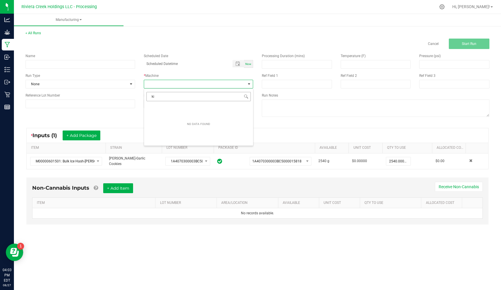
type input "k"
type input "ro"
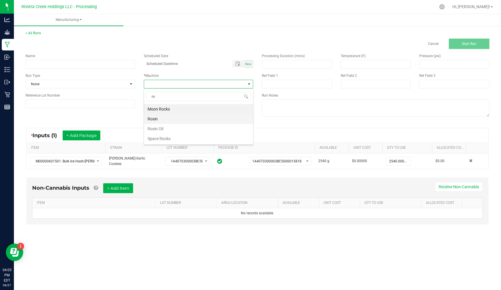
click at [162, 121] on li "Rosin" at bounding box center [198, 119] width 109 height 10
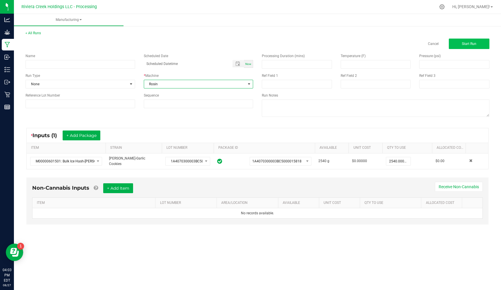
click at [452, 43] on button "Start Run" at bounding box center [469, 44] width 41 height 10
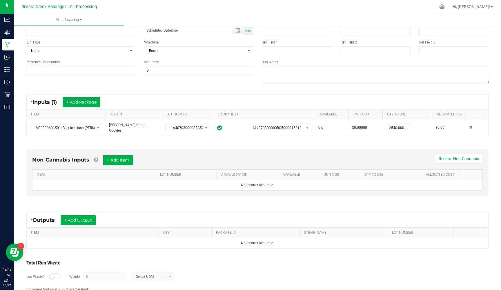
scroll to position [42, 0]
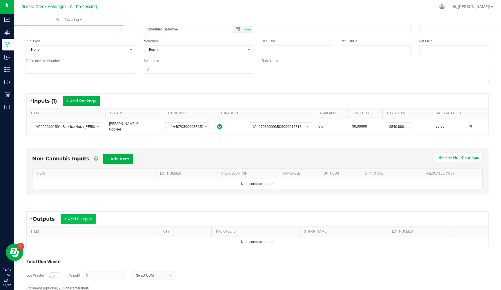
click at [84, 218] on button "+ Add Output" at bounding box center [78, 219] width 35 height 10
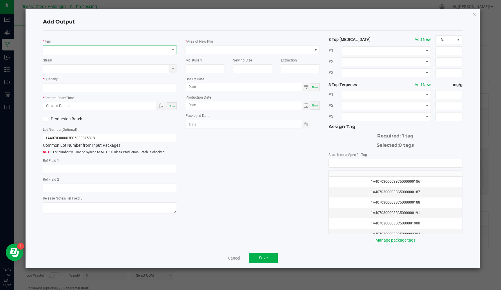
click at [97, 51] on span "NO DATA FOUND" at bounding box center [106, 50] width 126 height 8
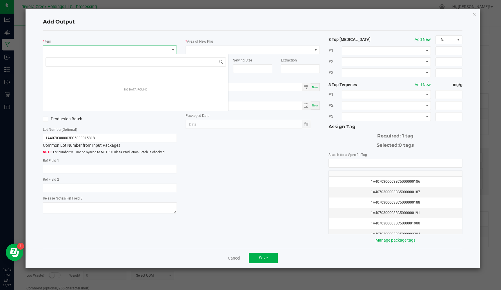
scroll to position [9, 134]
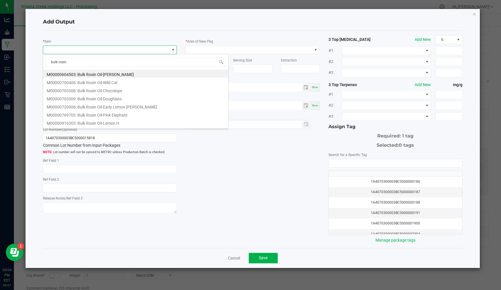
type input "bulk rosin"
click at [142, 74] on li "M00000603015: Bulk [PERSON_NAME] GC- 1st Press" at bounding box center [135, 74] width 185 height 8
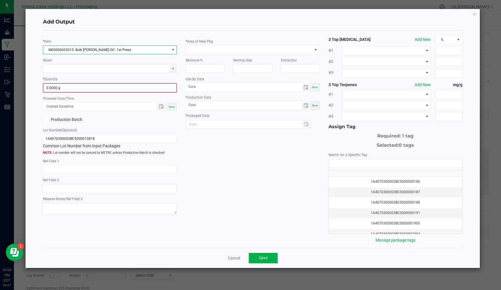
type input "0"
click at [110, 88] on input "0" at bounding box center [109, 88] width 133 height 8
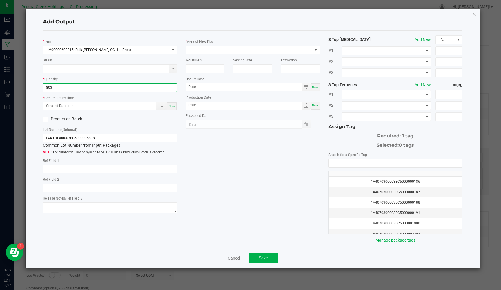
type input "803.0000 g"
click at [100, 112] on div "* Item M00000603015: Bulk Rosin-Stambaugh GC- 1st Press Strain * Quantity 803.0…" at bounding box center [110, 125] width 143 height 180
click at [175, 106] on span "Now" at bounding box center [172, 106] width 6 height 3
type input "08/27/2025 4:04 PM"
type input "[DATE]"
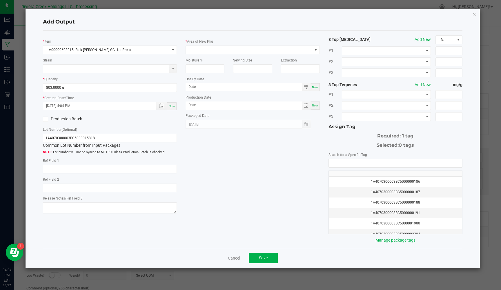
click at [47, 119] on icon at bounding box center [46, 119] width 4 height 0
click at [0, 0] on input "Production Batch" at bounding box center [0, 0] width 0 height 0
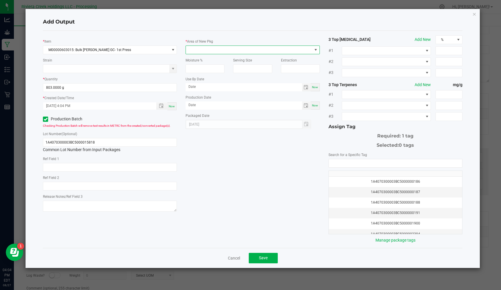
click at [219, 48] on span at bounding box center [249, 50] width 126 height 8
type input "kitch"
click at [211, 76] on li "Kitchen/Processor" at bounding box center [252, 75] width 133 height 10
click at [340, 160] on input "NO DATA FOUND" at bounding box center [395, 163] width 133 height 8
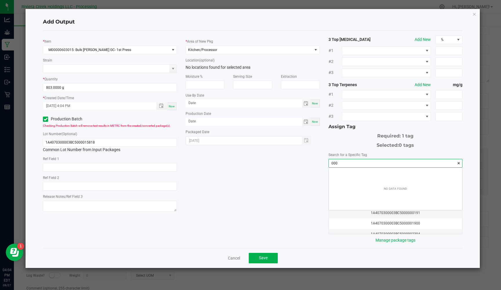
scroll to position [8, 133]
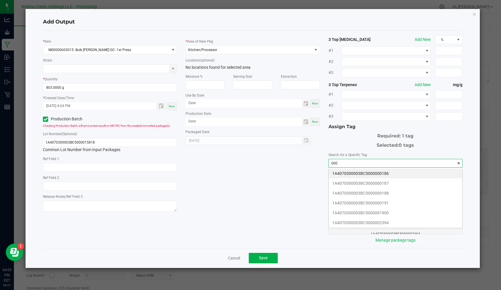
type input "0003"
